Goal: Transaction & Acquisition: Purchase product/service

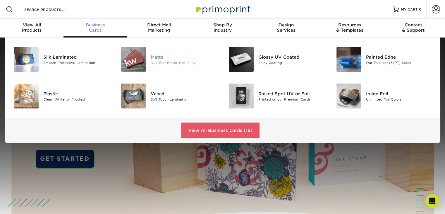
click at [140, 61] on img at bounding box center [133, 59] width 25 height 25
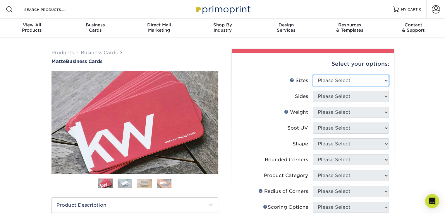
click at [379, 81] on select "Please Select 1.5" x 3.5" - Mini 1.75" x 3.5" - Mini 2" x 2" - Square 2" x 3" -…" at bounding box center [351, 80] width 76 height 11
select select "2.00x3.50"
click at [313, 75] on select "Please Select 1.5" x 3.5" - Mini 1.75" x 3.5" - Mini 2" x 2" - Square 2" x 3" -…" at bounding box center [351, 80] width 76 height 11
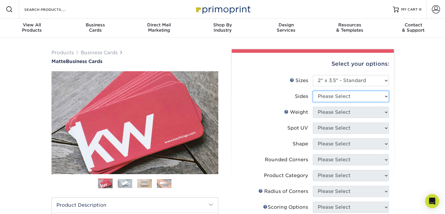
click at [355, 97] on select "Please Select Print Both Sides Print Front Only" at bounding box center [351, 96] width 76 height 11
select select "13abbda7-1d64-4f25-8bb2-c179b224825d"
click at [313, 91] on select "Please Select Print Both Sides Print Front Only" at bounding box center [351, 96] width 76 height 11
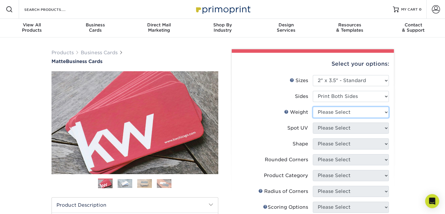
click at [367, 112] on select "Please Select 16PT 14PT" at bounding box center [351, 112] width 76 height 11
select select "14PT"
click at [313, 107] on select "Please Select 16PT 14PT" at bounding box center [351, 112] width 76 height 11
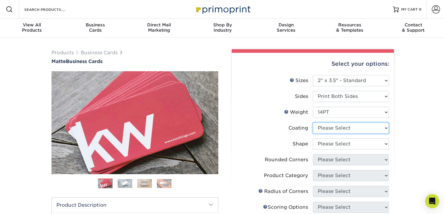
click at [353, 129] on select at bounding box center [351, 127] width 76 height 11
select select "121bb7b5-3b4d-429f-bd8d-bbf80e953313"
click at [313, 122] on select at bounding box center [351, 127] width 76 height 11
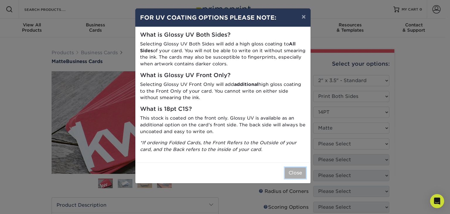
click at [297, 172] on button "Close" at bounding box center [295, 172] width 21 height 11
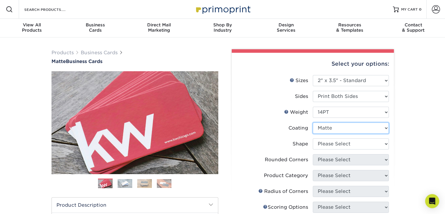
click at [339, 128] on select at bounding box center [351, 127] width 76 height 11
click at [313, 122] on select at bounding box center [351, 127] width 76 height 11
click at [333, 143] on select "Please Select Standard" at bounding box center [351, 143] width 76 height 11
select select "standard"
click at [313, 138] on select "Please Select Standard" at bounding box center [351, 143] width 76 height 11
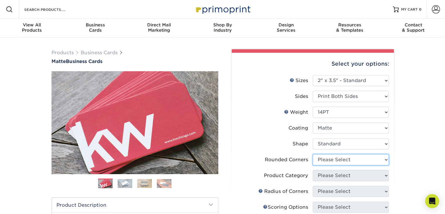
click at [333, 160] on select "Please Select Yes - Round 2 Corners Yes - Round 4 Corners No" at bounding box center [351, 159] width 76 height 11
select select "0"
click at [313, 154] on select "Please Select Yes - Round 2 Corners Yes - Round 4 Corners No" at bounding box center [351, 159] width 76 height 11
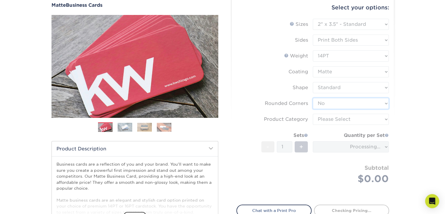
scroll to position [62, 0]
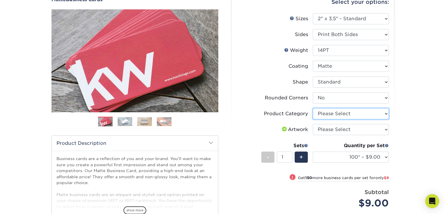
click at [361, 114] on select "Please Select Business Cards" at bounding box center [351, 113] width 76 height 11
select select "3b5148f1-0588-4f88-a218-97bcfdce65c1"
click at [313, 108] on select "Please Select Business Cards" at bounding box center [351, 113] width 76 height 11
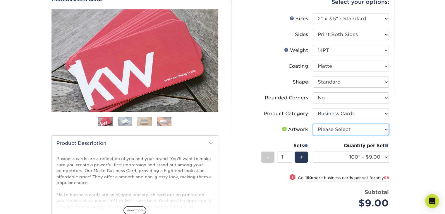
click at [356, 129] on select "Please Select I will upload files I need a design - $100" at bounding box center [351, 129] width 76 height 11
select select "upload"
click at [313, 124] on select "Please Select I will upload files I need a design - $100" at bounding box center [351, 129] width 76 height 11
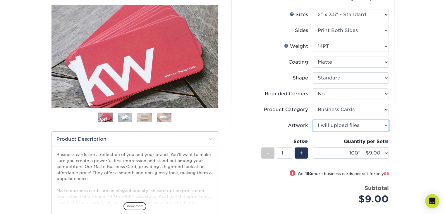
scroll to position [50, 0]
